Goal: Find specific page/section: Find specific page/section

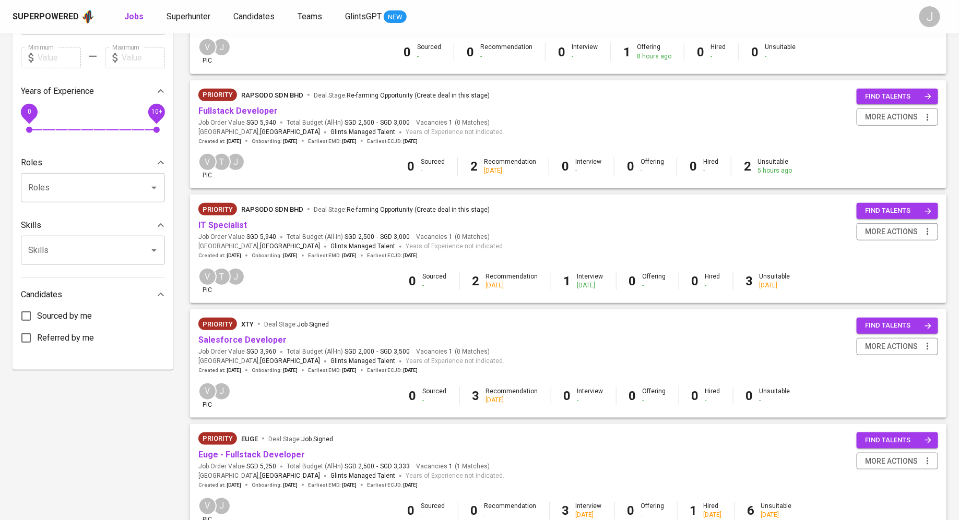
scroll to position [310, 0]
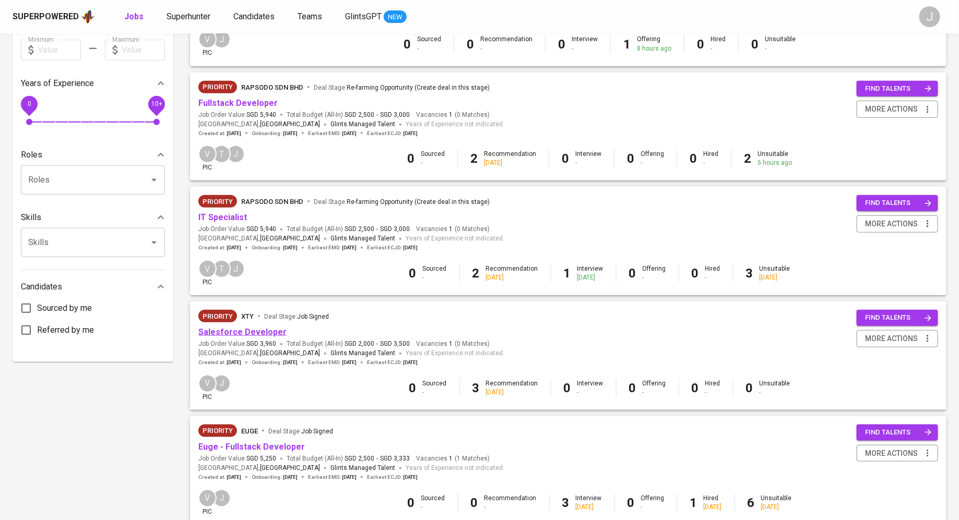
click at [252, 331] on link "Salesforce Developer" at bounding box center [242, 332] width 88 height 10
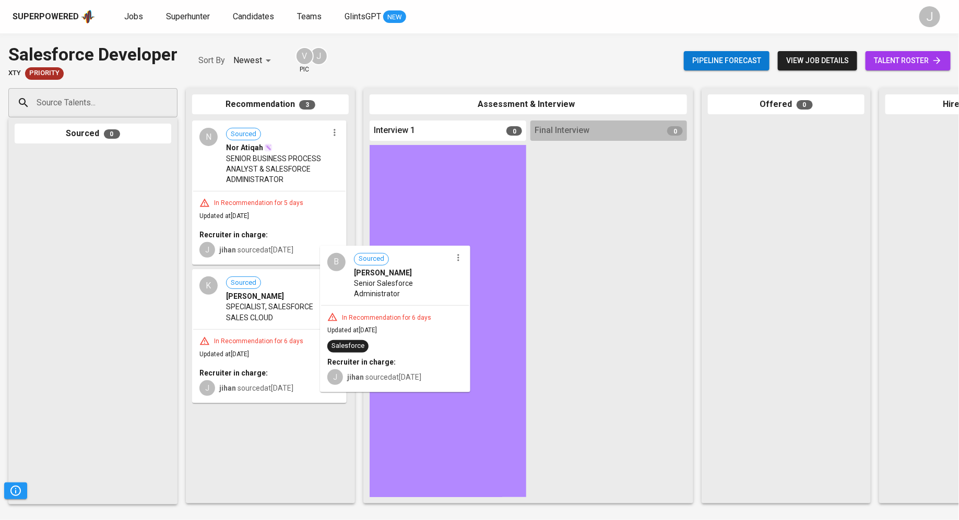
drag, startPoint x: 240, startPoint y: 446, endPoint x: 393, endPoint y: 270, distance: 233.8
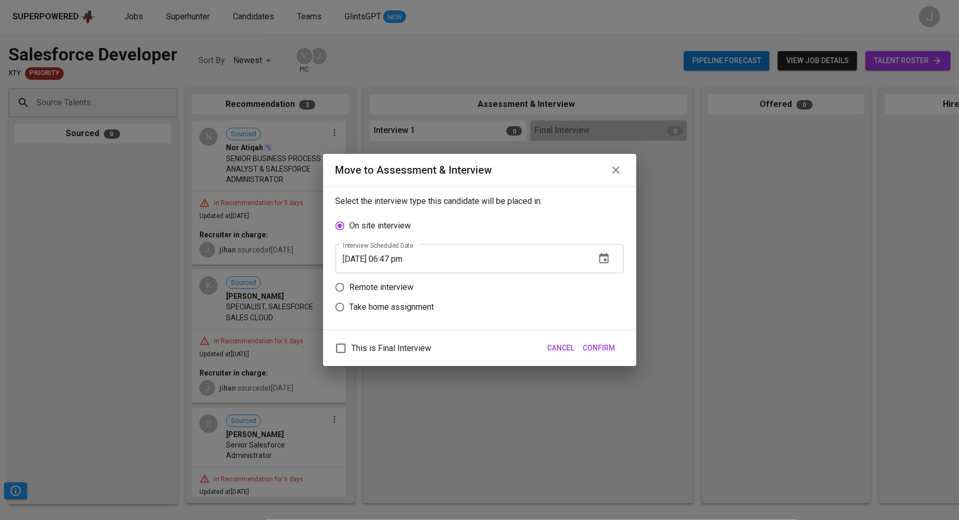
click at [490, 256] on input "[DATE] 06:47 pm" at bounding box center [462, 258] width 252 height 29
click at [599, 259] on icon "button" at bounding box center [603, 258] width 9 height 10
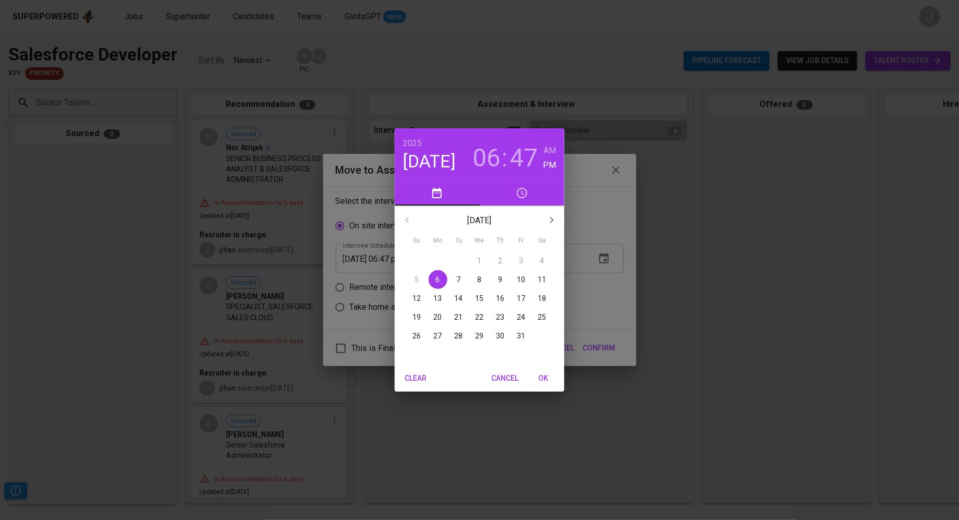
click at [500, 277] on p "9" at bounding box center [500, 279] width 4 height 10
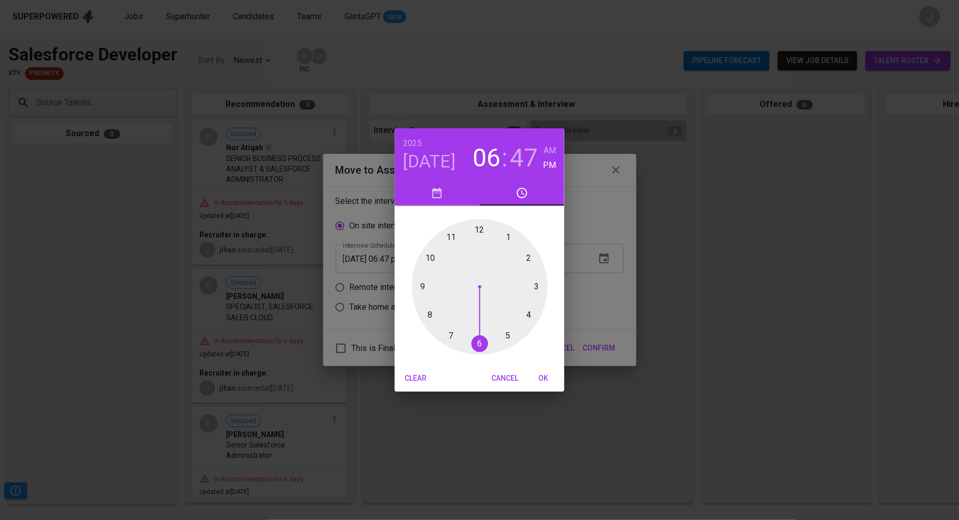
click at [429, 261] on div at bounding box center [480, 287] width 136 height 136
click at [553, 148] on h6 "AM" at bounding box center [549, 151] width 13 height 15
click at [540, 375] on span "OK" at bounding box center [543, 378] width 25 height 13
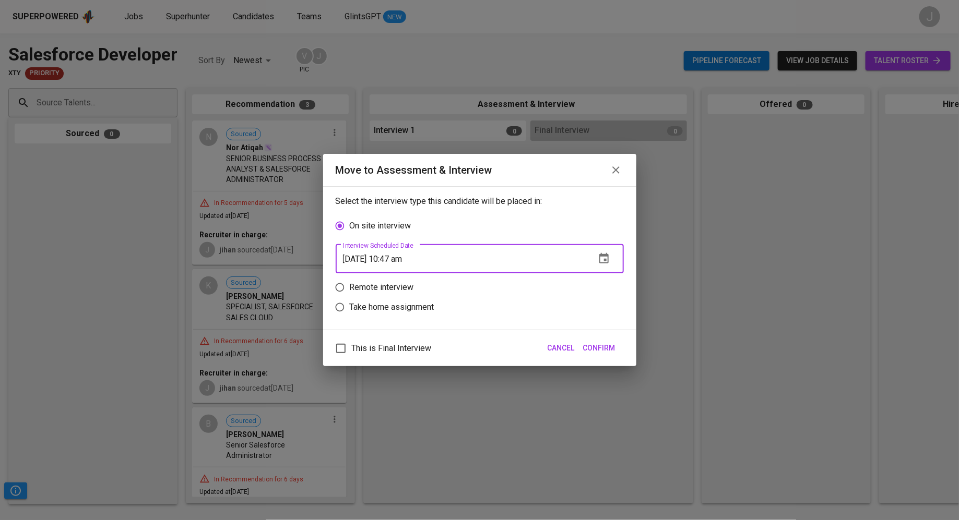
click at [484, 265] on input "[DATE] 10:47 am" at bounding box center [462, 258] width 252 height 29
click at [407, 262] on input "[DATE] 10:47 am" at bounding box center [462, 258] width 252 height 29
type input "[DATE] 10:30 am"
click at [601, 348] on span "Confirm" at bounding box center [599, 348] width 32 height 13
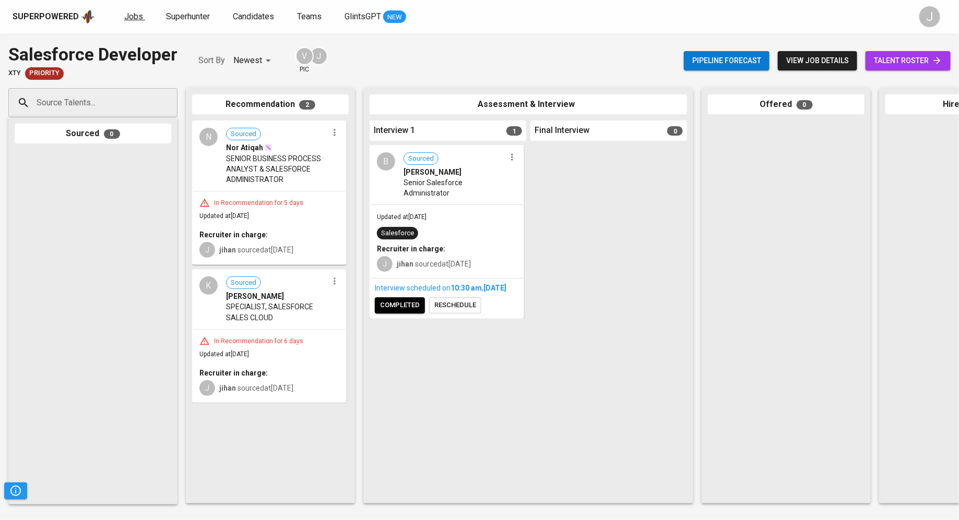
click at [134, 16] on span "Jobs" at bounding box center [133, 16] width 19 height 10
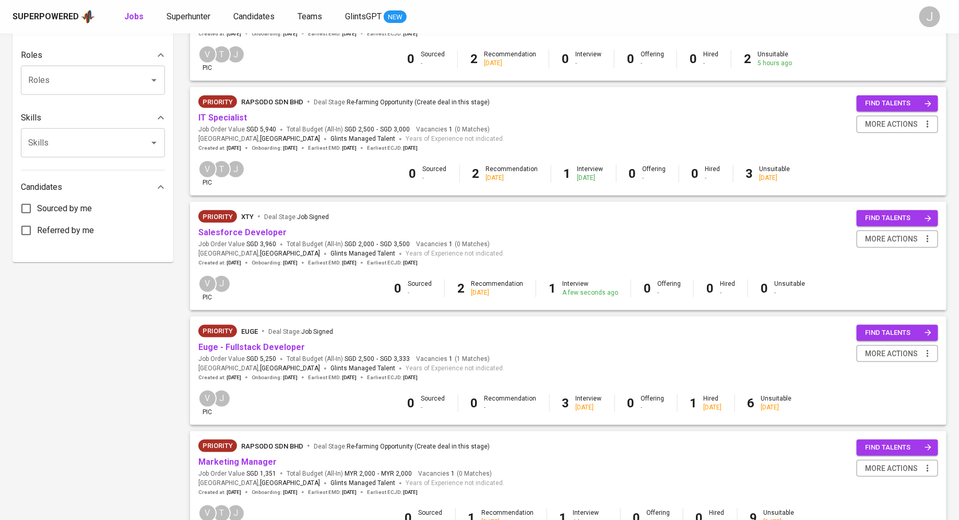
scroll to position [407, 0]
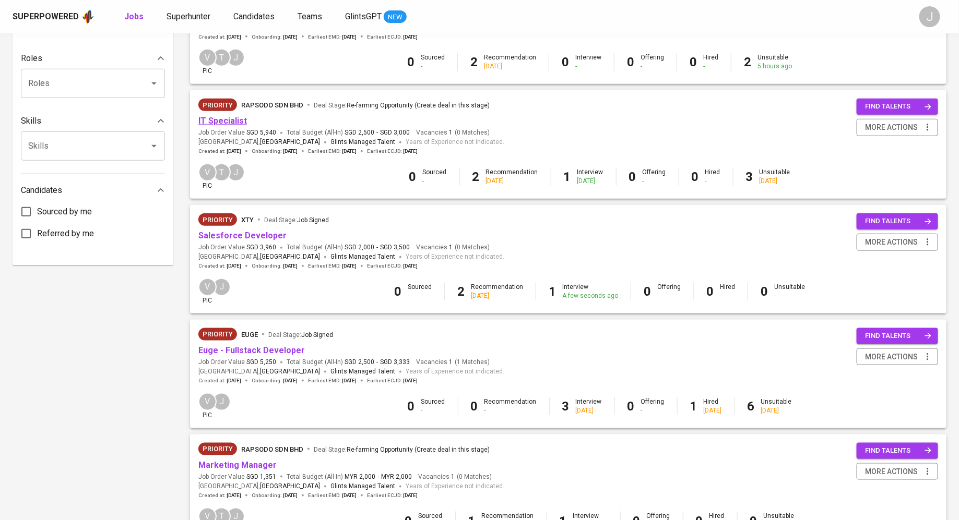
click at [221, 124] on link "IT Specialist" at bounding box center [222, 121] width 49 height 10
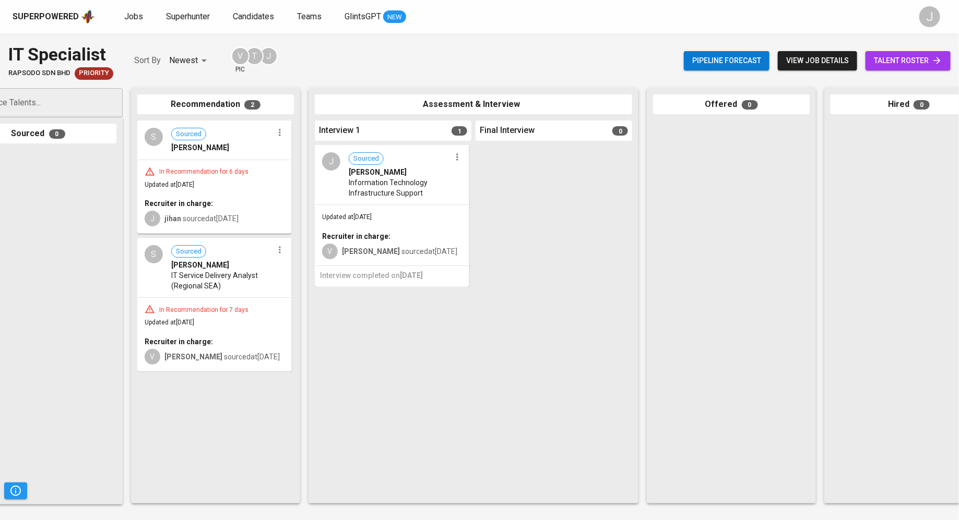
scroll to position [0, 59]
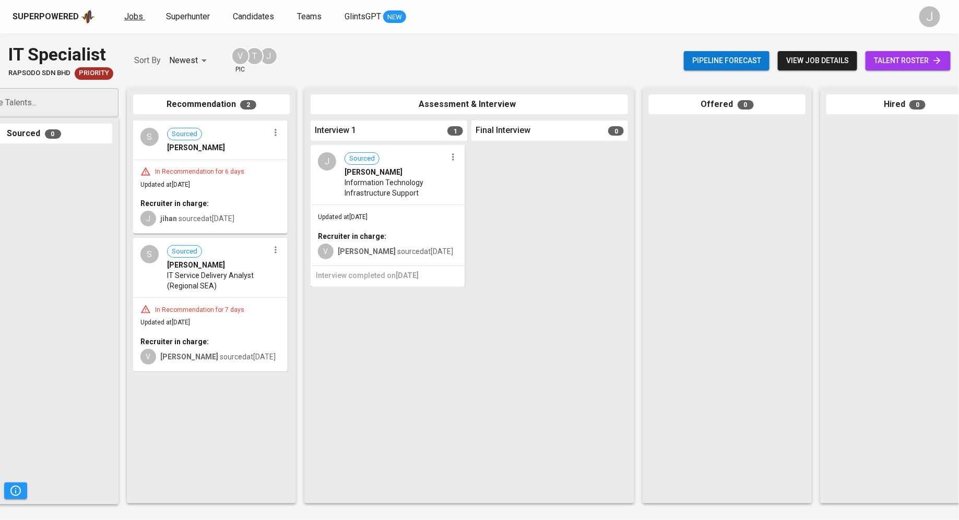
click at [132, 15] on span "Jobs" at bounding box center [133, 16] width 19 height 10
